Goal: Information Seeking & Learning: Learn about a topic

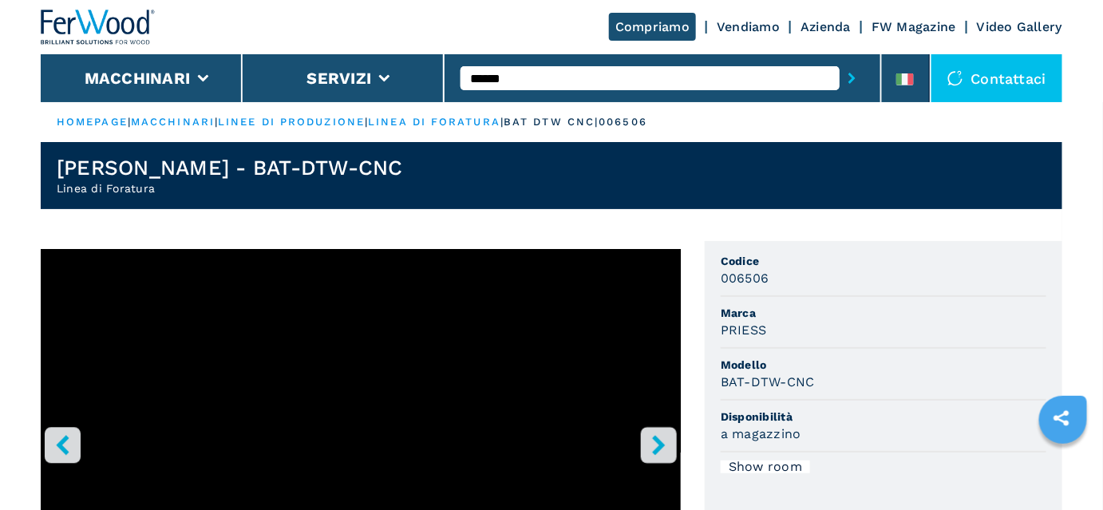
type input "******"
click at [840, 60] on button "submit-button" at bounding box center [852, 78] width 25 height 37
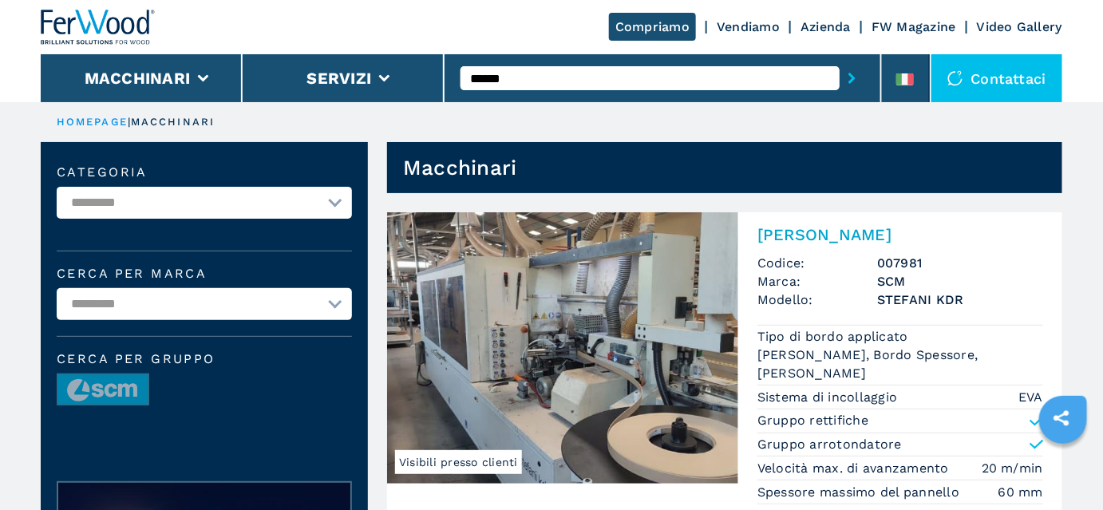
scroll to position [72, 0]
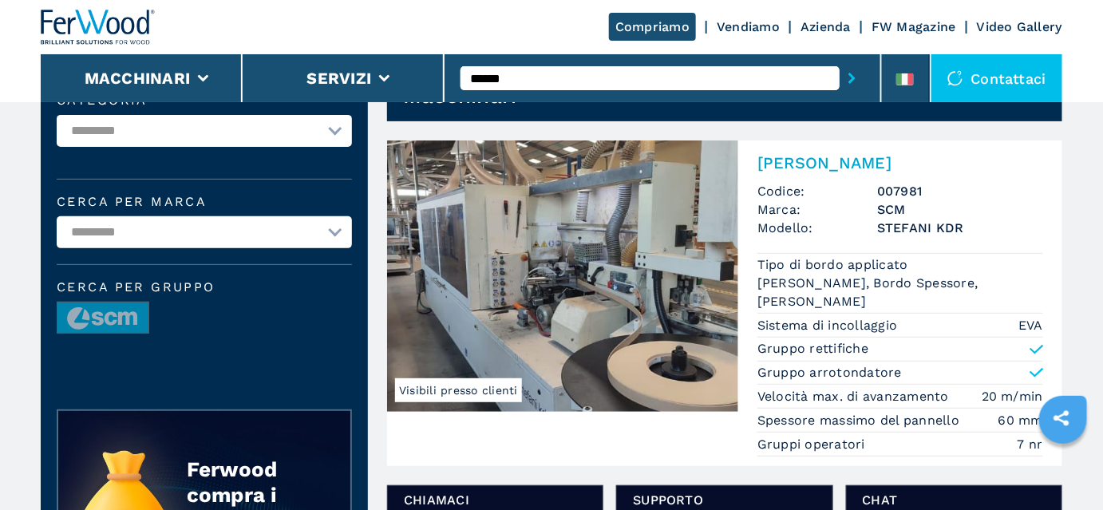
click at [651, 287] on img at bounding box center [562, 276] width 351 height 271
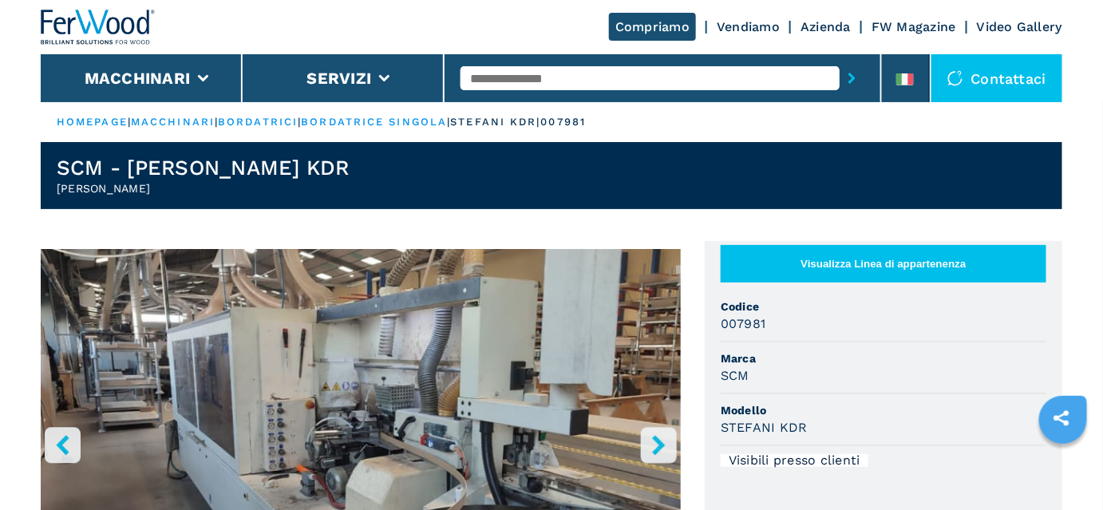
click at [651, 451] on icon "right-button" at bounding box center [659, 445] width 20 height 20
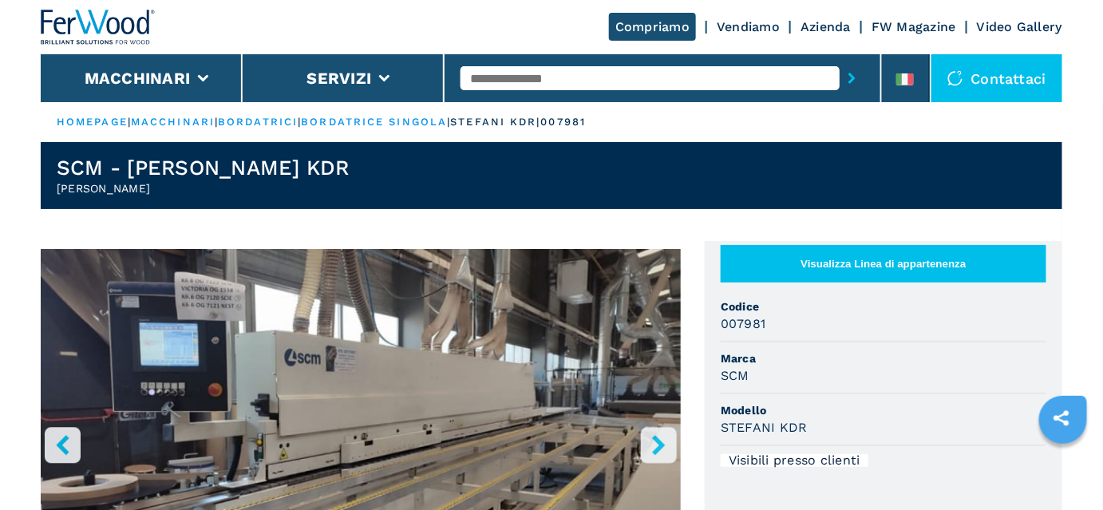
click at [651, 451] on icon "right-button" at bounding box center [659, 445] width 20 height 20
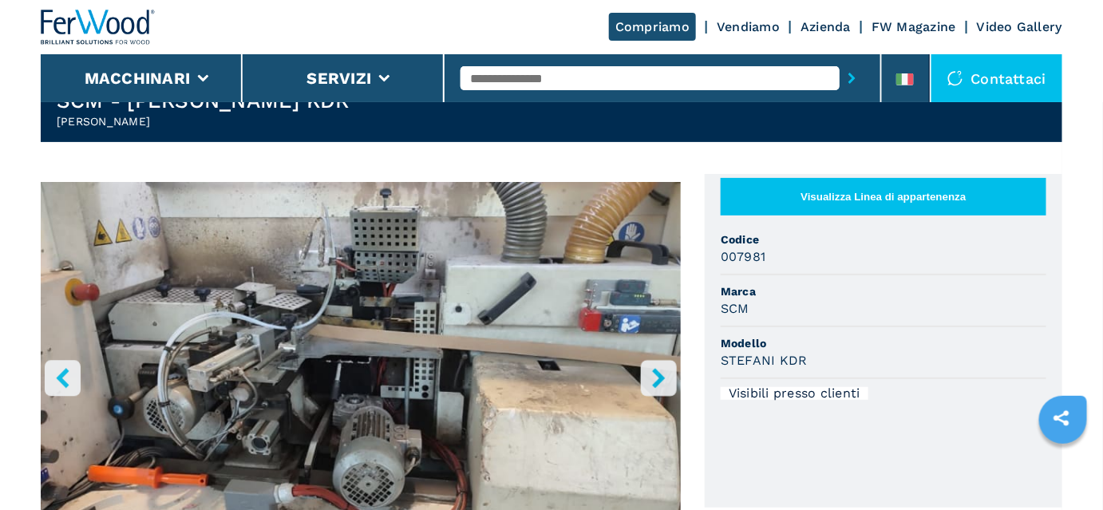
scroll to position [145, 0]
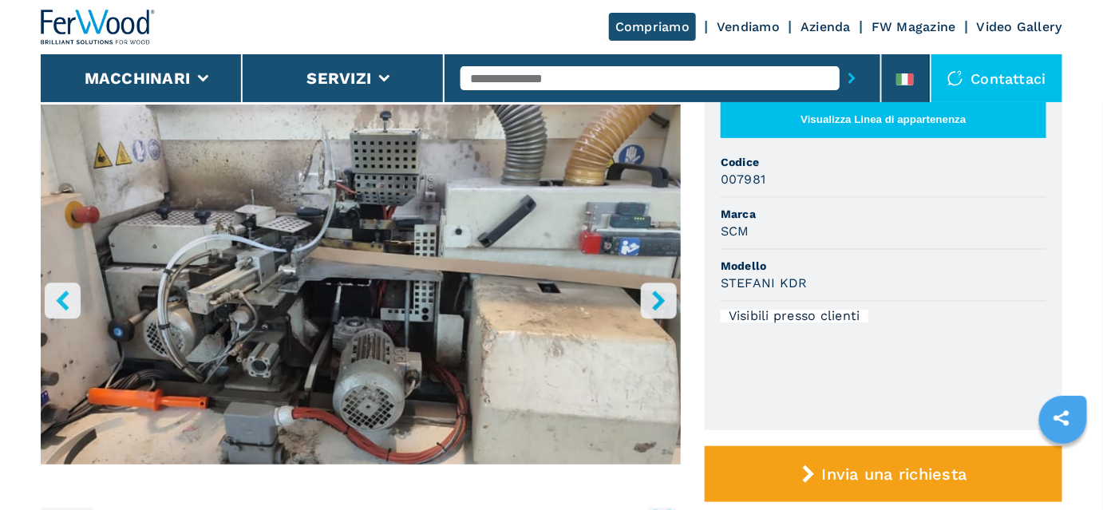
click at [656, 303] on icon "right-button" at bounding box center [658, 301] width 13 height 20
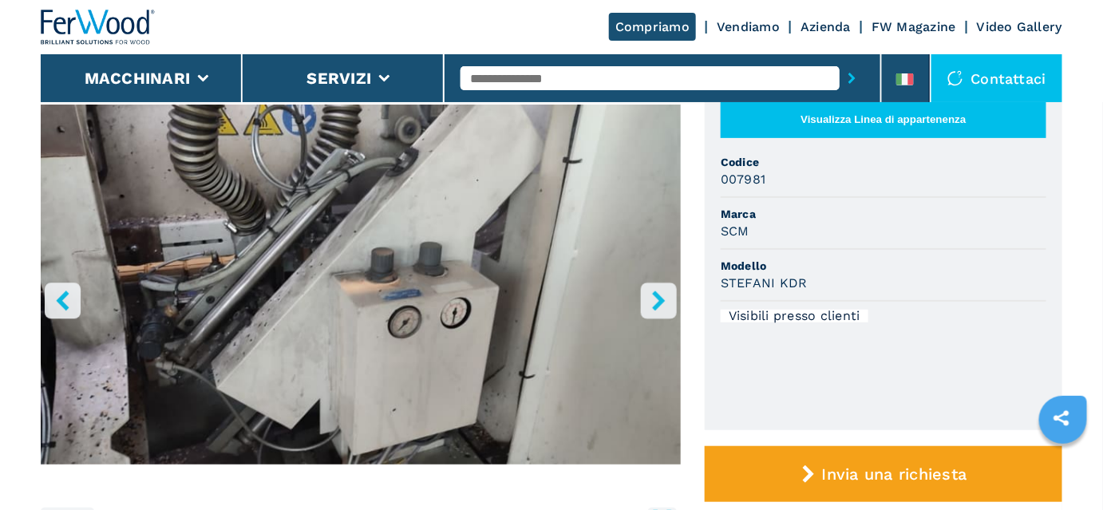
click at [656, 303] on icon "right-button" at bounding box center [658, 301] width 13 height 20
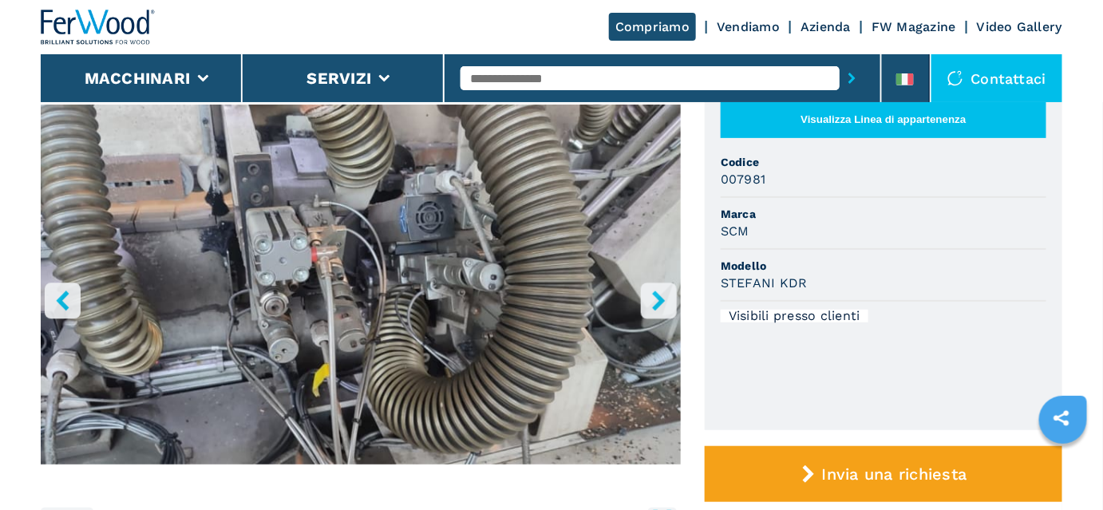
click at [656, 303] on icon "right-button" at bounding box center [658, 301] width 13 height 20
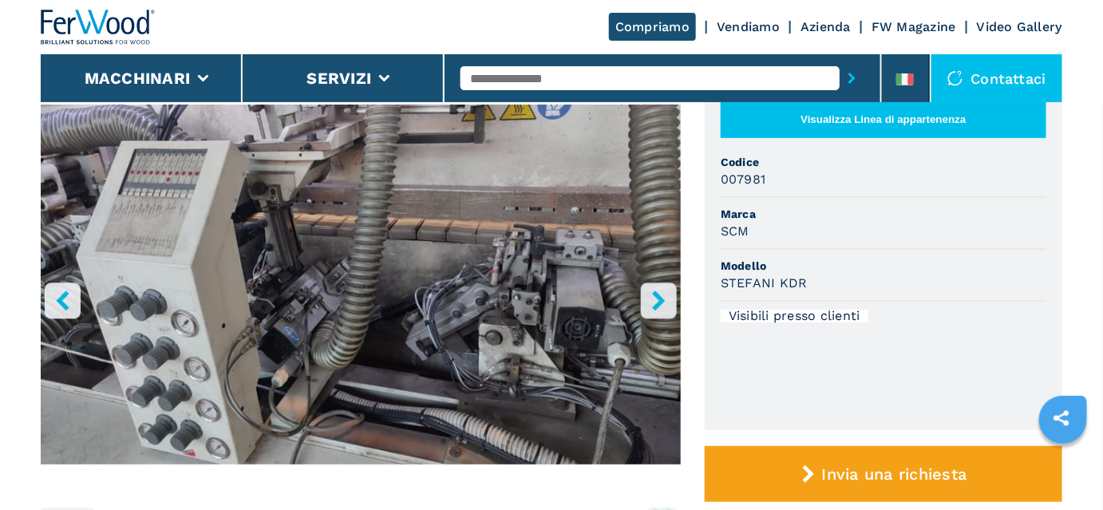
click at [656, 303] on icon "right-button" at bounding box center [658, 301] width 13 height 20
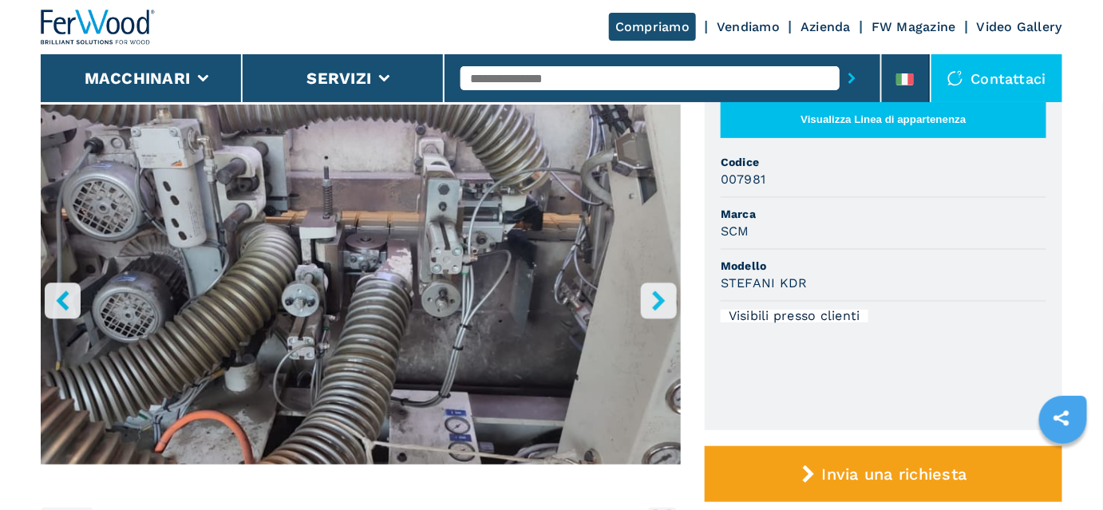
click at [656, 303] on icon "right-button" at bounding box center [658, 301] width 13 height 20
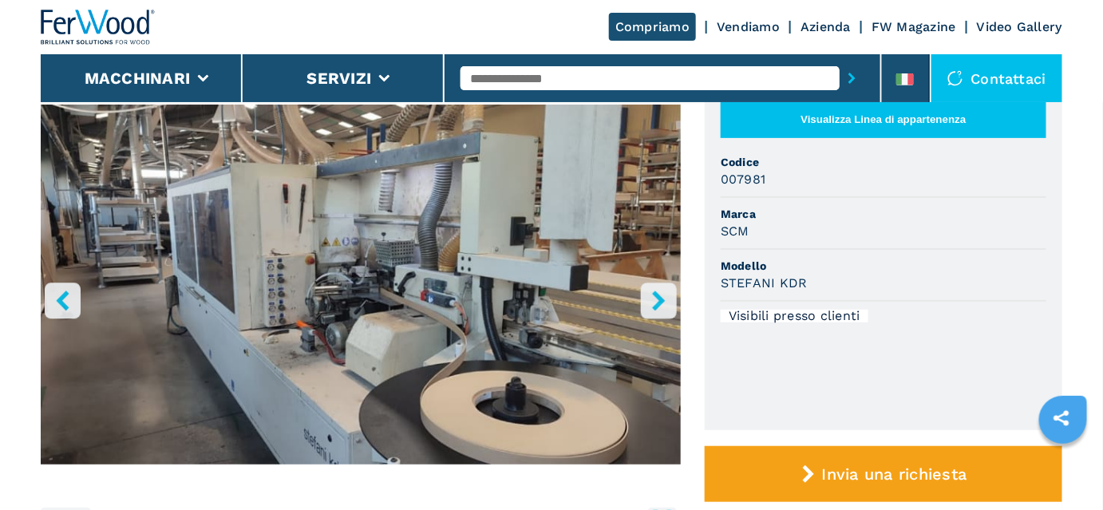
click at [656, 303] on icon "right-button" at bounding box center [658, 301] width 13 height 20
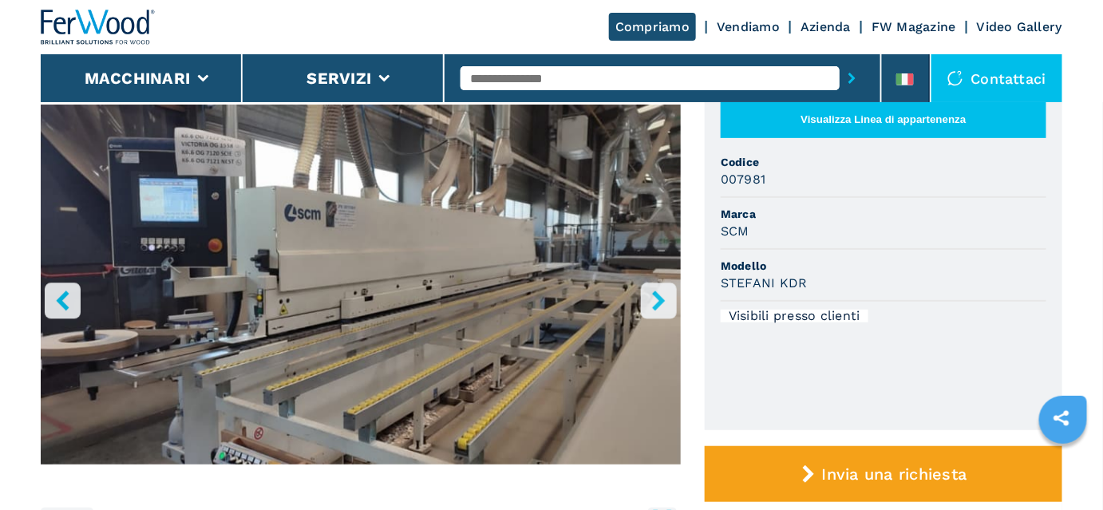
click at [664, 304] on icon "right-button" at bounding box center [659, 301] width 20 height 20
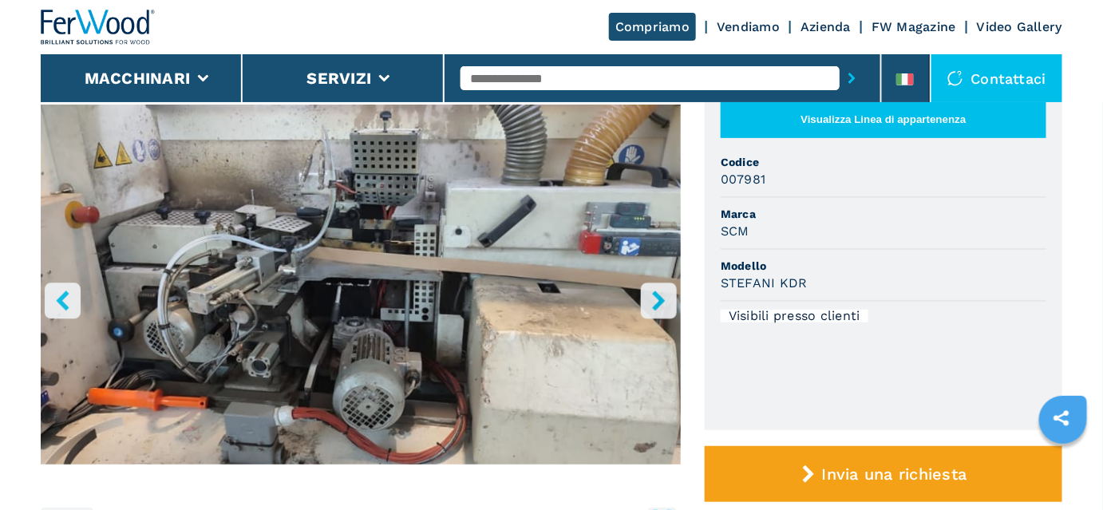
click at [664, 304] on icon "right-button" at bounding box center [659, 301] width 20 height 20
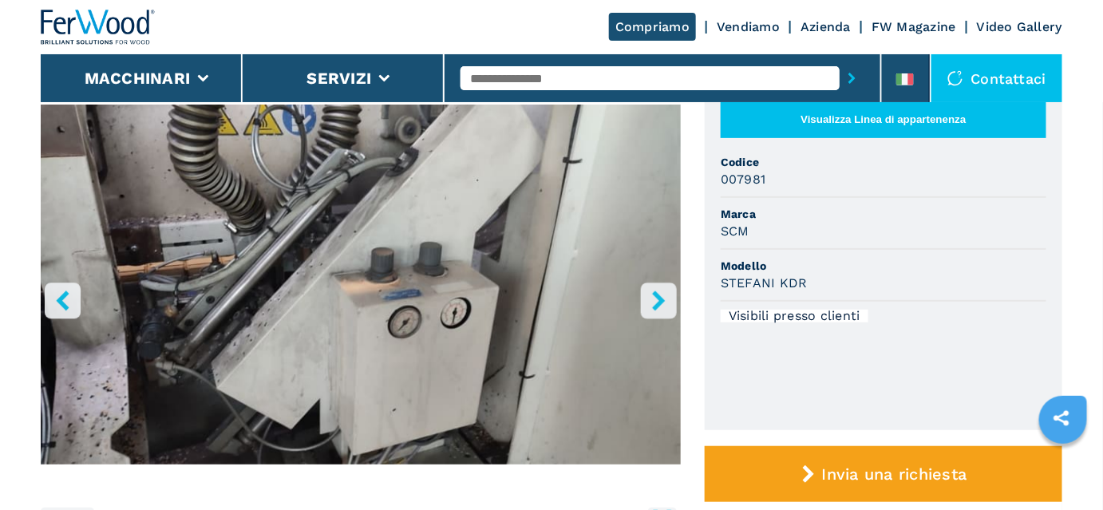
click at [664, 304] on icon "right-button" at bounding box center [659, 301] width 20 height 20
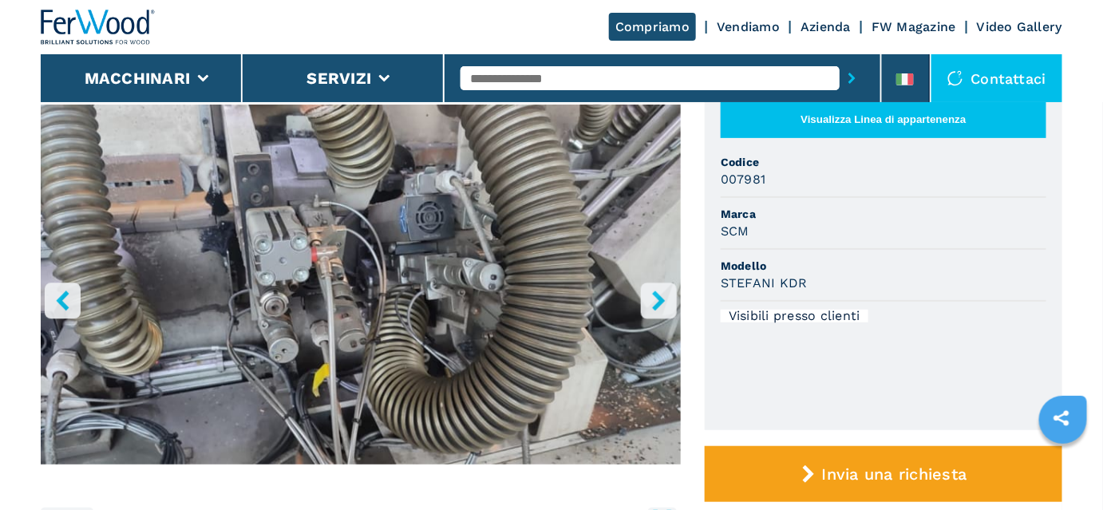
click at [664, 304] on icon "right-button" at bounding box center [659, 301] width 20 height 20
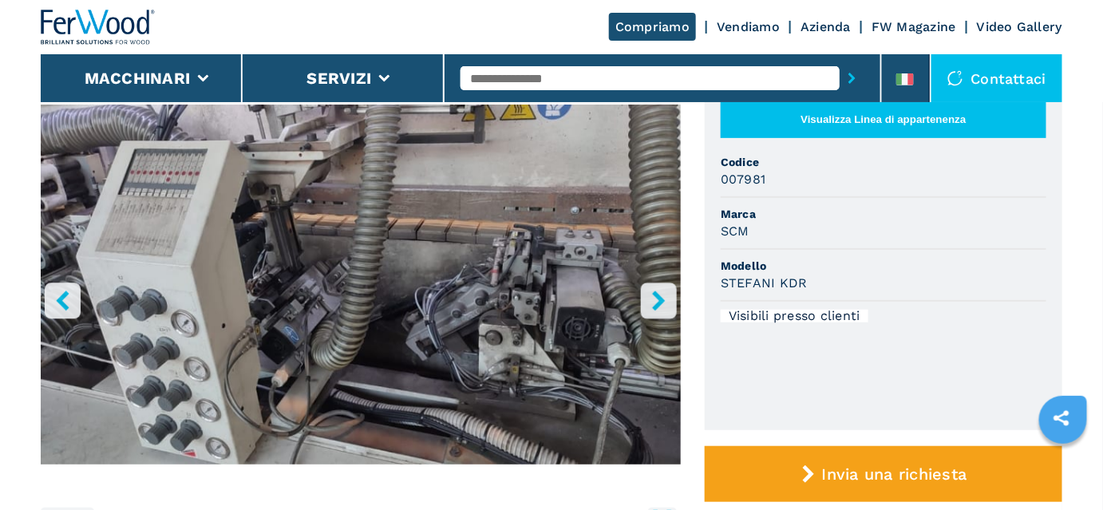
click at [664, 304] on icon "right-button" at bounding box center [659, 301] width 20 height 20
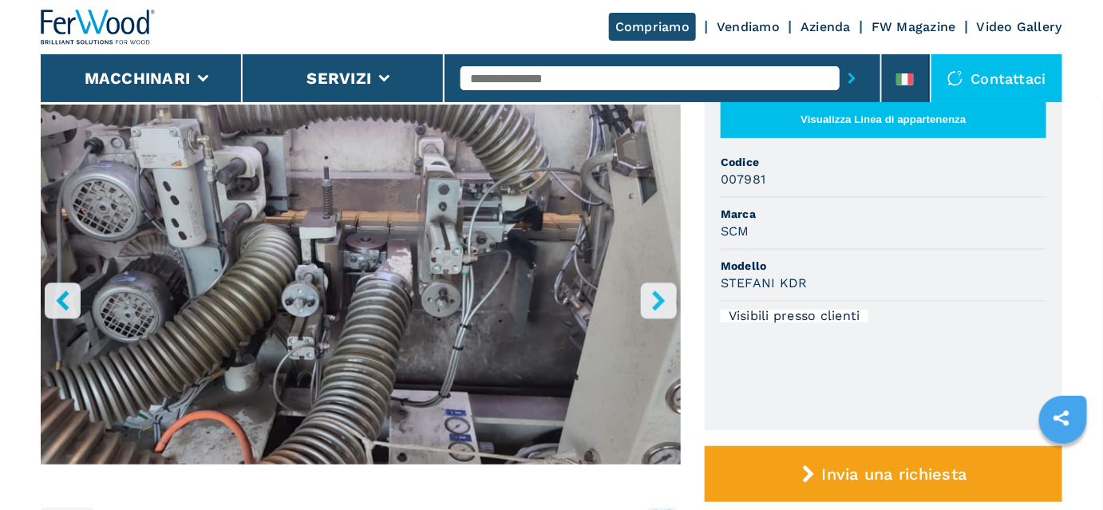
click at [664, 304] on icon "right-button" at bounding box center [659, 301] width 20 height 20
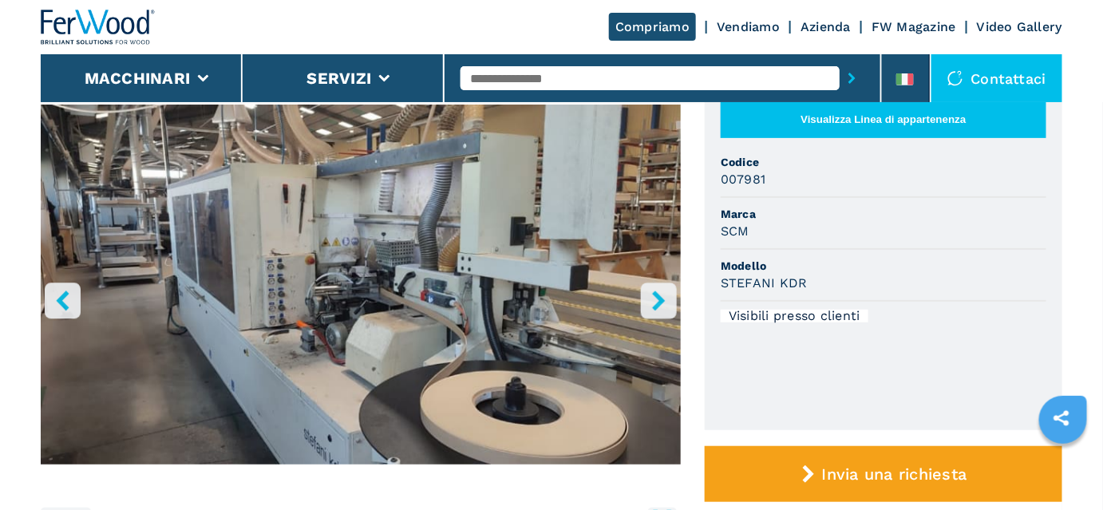
click at [664, 304] on icon "right-button" at bounding box center [659, 301] width 20 height 20
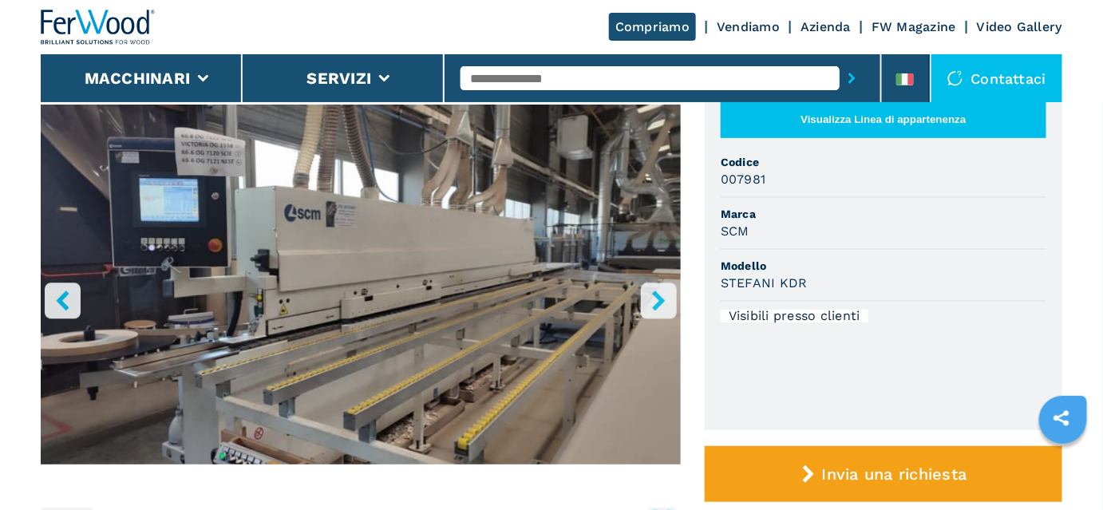
click at [53, 294] on icon "left-button" at bounding box center [63, 301] width 20 height 20
